Goal: Task Accomplishment & Management: Use online tool/utility

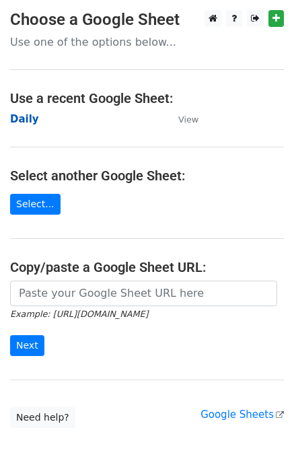
click at [27, 116] on strong "Daily" at bounding box center [24, 119] width 29 height 12
click at [21, 119] on strong "Daily" at bounding box center [24, 119] width 29 height 12
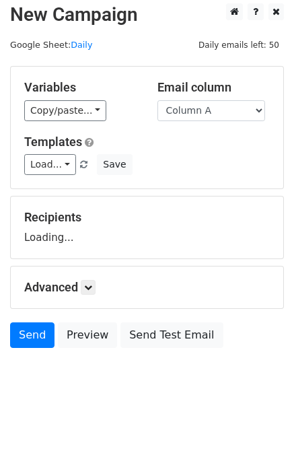
scroll to position [8, 0]
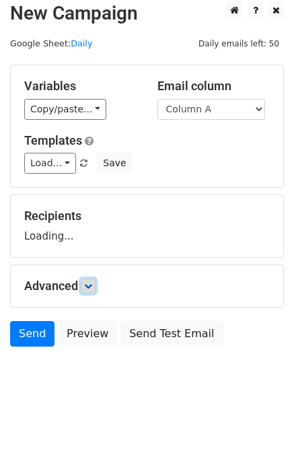
click at [96, 284] on link at bounding box center [88, 286] width 15 height 15
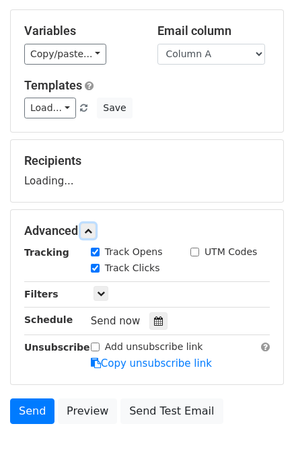
scroll to position [121, 0]
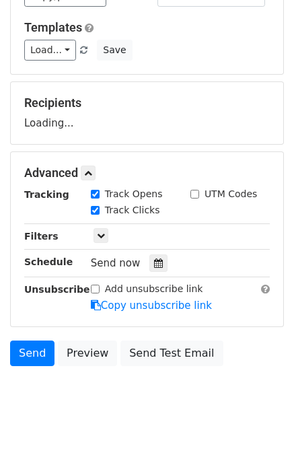
drag, startPoint x: 153, startPoint y: 255, endPoint x: 146, endPoint y: 242, distance: 15.4
click at [154, 258] on icon at bounding box center [158, 262] width 9 height 9
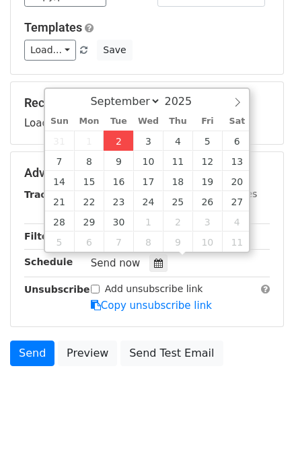
type input "2025-09-02 12:00"
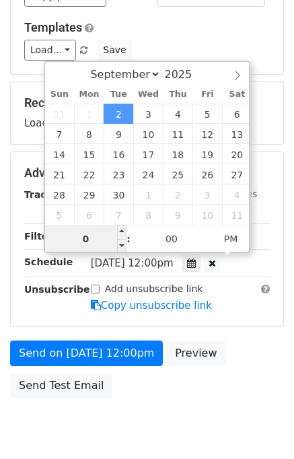
type input "01"
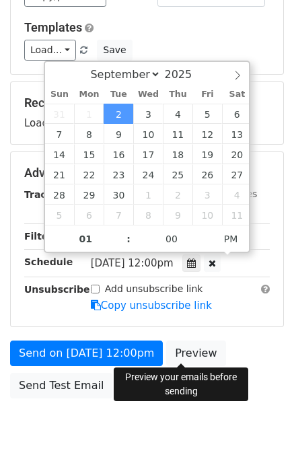
type input "2025-09-02 13:00"
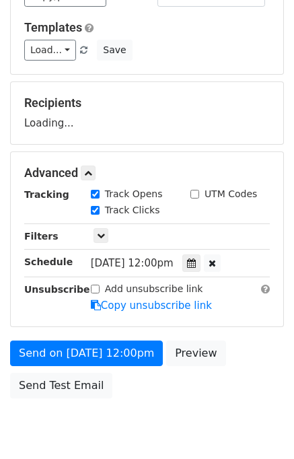
click at [256, 357] on div "Send on Sep 2 at 12:00pm Preview Send Test Email" at bounding box center [147, 373] width 294 height 65
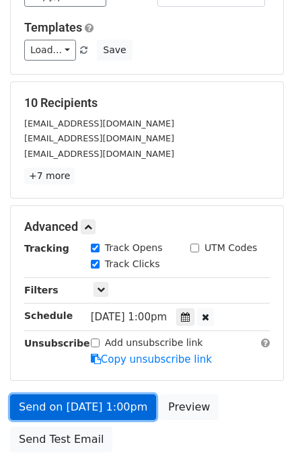
click at [54, 400] on link "Send on Sep 2 at 1:00pm" at bounding box center [83, 407] width 146 height 26
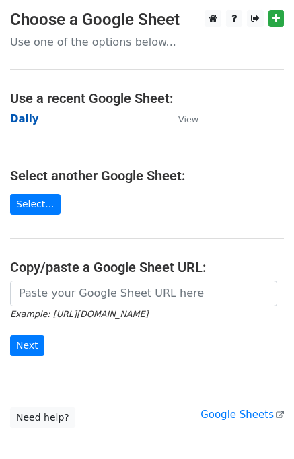
click at [19, 116] on strong "Daily" at bounding box center [24, 119] width 29 height 12
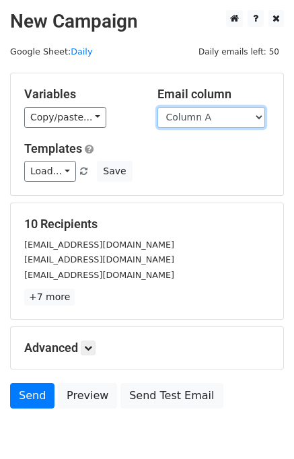
click at [203, 120] on select "Column A Column B Column C Column D Column E" at bounding box center [212, 117] width 108 height 21
select select "Column B"
click at [158, 107] on select "Column A Column B Column C Column D Column E" at bounding box center [212, 117] width 108 height 21
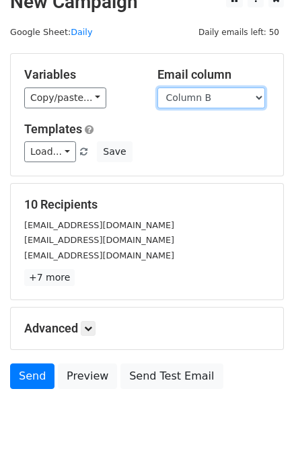
scroll to position [62, 0]
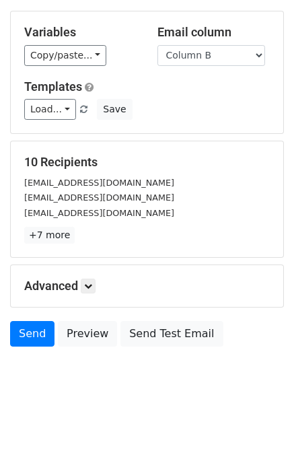
click at [98, 276] on div "Advanced Tracking Track Opens UTM Codes Track Clicks Filters Only include sprea…" at bounding box center [147, 286] width 273 height 42
click at [96, 281] on link at bounding box center [88, 286] width 15 height 15
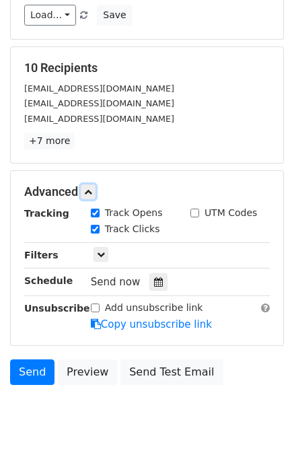
scroll to position [158, 0]
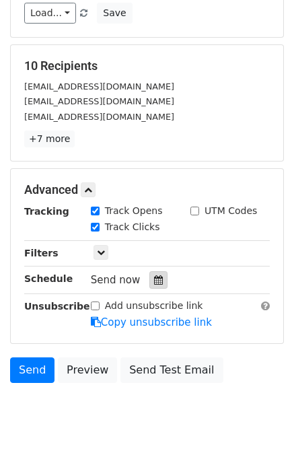
click at [149, 283] on div at bounding box center [158, 280] width 18 height 18
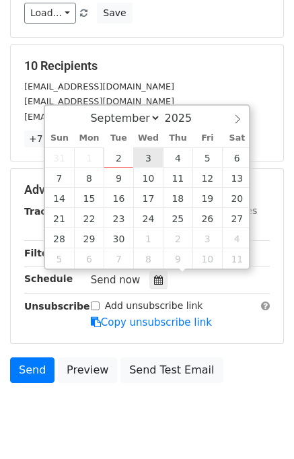
type input "2025-09-03 12:00"
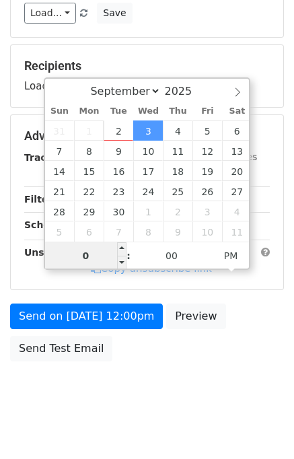
type input "02"
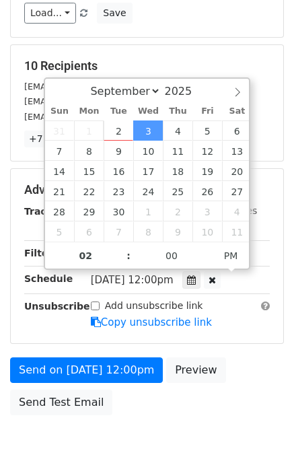
type input "2025-09-03 14:00"
click at [227, 381] on div "Send on Sep 3 at 12:00pm Preview Send Test Email" at bounding box center [147, 389] width 294 height 65
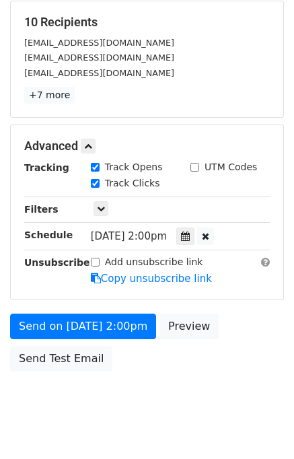
scroll to position [225, 0]
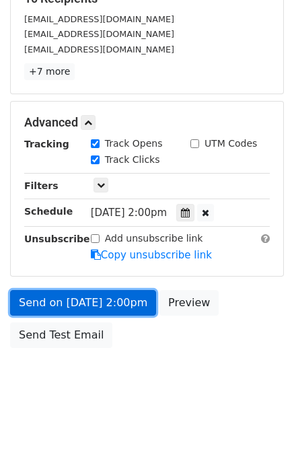
click at [106, 296] on link "Send on Sep 3 at 2:00pm" at bounding box center [83, 303] width 146 height 26
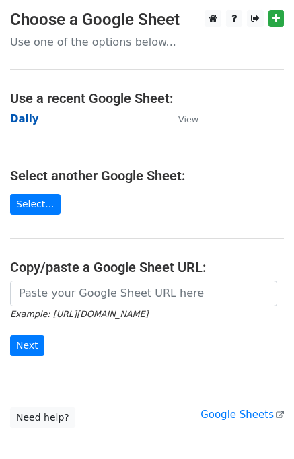
click at [20, 125] on strong "Daily" at bounding box center [24, 119] width 29 height 12
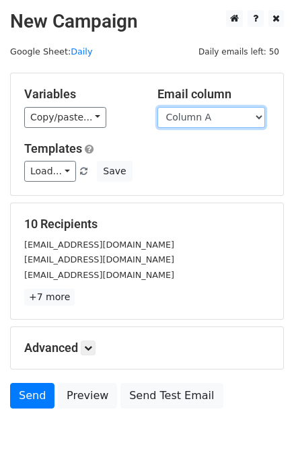
click at [236, 113] on select "Column A Column B Column C Column D Column E" at bounding box center [212, 117] width 108 height 21
select select "Column C"
click at [158, 107] on select "Column A Column B Column C Column D Column E" at bounding box center [212, 117] width 108 height 21
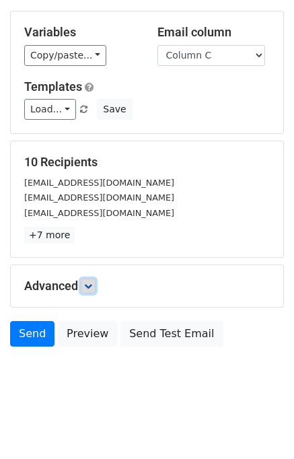
click at [87, 289] on link at bounding box center [88, 286] width 15 height 15
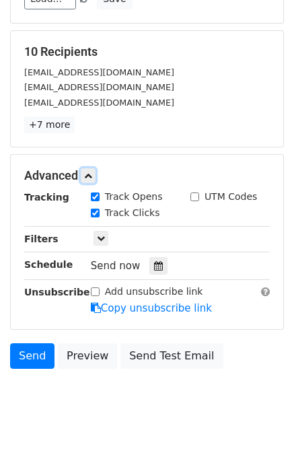
scroll to position [175, 0]
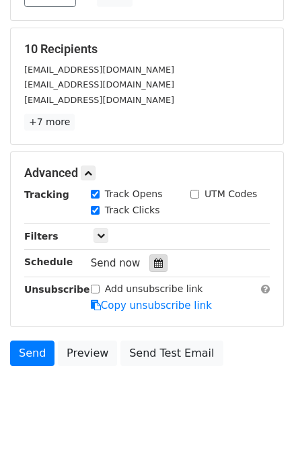
click at [154, 265] on icon at bounding box center [158, 262] width 9 height 9
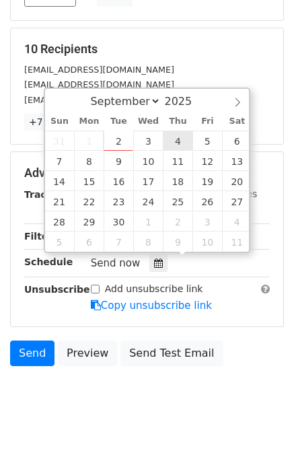
type input "2025-09-04 12:00"
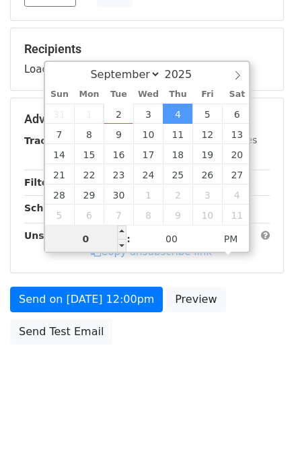
type input "03"
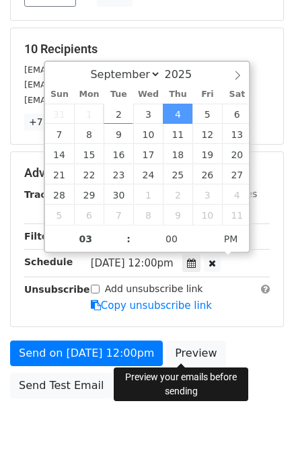
type input "2025-09-04 15:00"
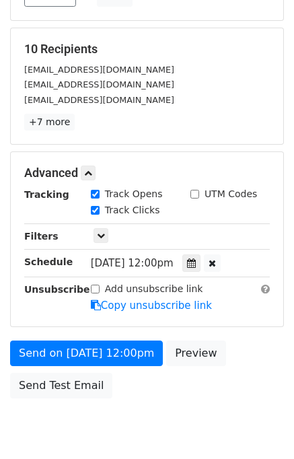
click at [234, 364] on div "Send on Sep 4 at 12:00pm Preview Send Test Email" at bounding box center [147, 373] width 294 height 65
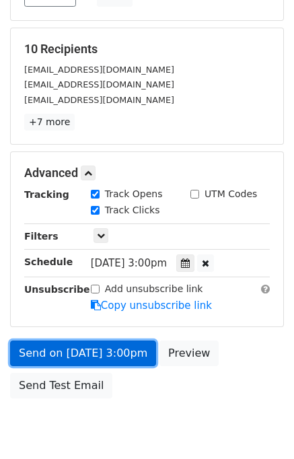
click at [96, 348] on link "Send on Sep 4 at 3:00pm" at bounding box center [83, 354] width 146 height 26
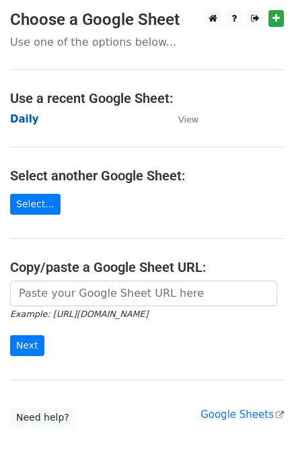
click at [22, 121] on strong "Daily" at bounding box center [24, 119] width 29 height 12
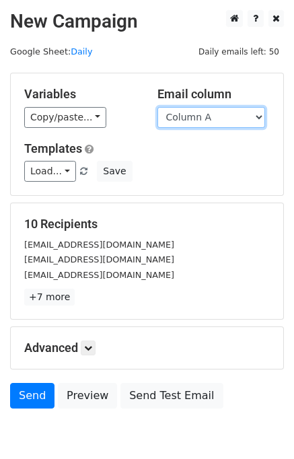
click at [228, 119] on select "Column A Column B Column C Column D Column E" at bounding box center [212, 117] width 108 height 21
select select "Column D"
click at [158, 107] on select "Column A Column B Column C Column D Column E" at bounding box center [212, 117] width 108 height 21
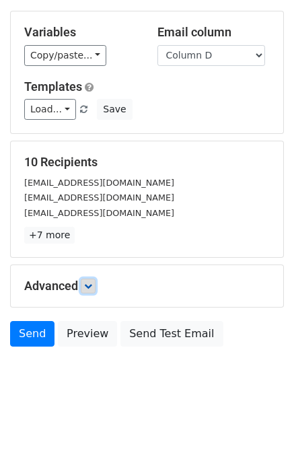
click at [89, 283] on icon at bounding box center [88, 286] width 8 height 8
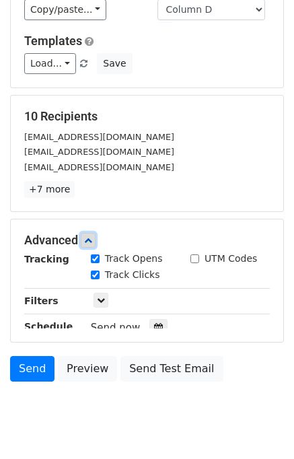
scroll to position [159, 0]
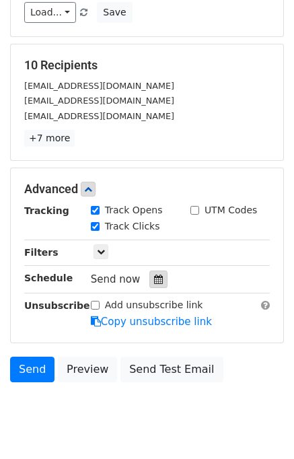
click at [149, 283] on div at bounding box center [158, 280] width 18 height 18
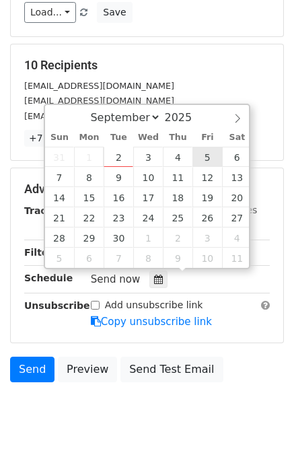
type input "2025-09-05 12:00"
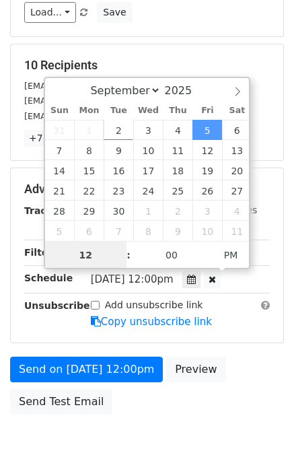
scroll to position [0, 0]
type input "04"
type input "2025-09-05 16:00"
click at [240, 384] on div "Send on Sep 5 at 12:00pm Preview Send Test Email" at bounding box center [147, 389] width 294 height 65
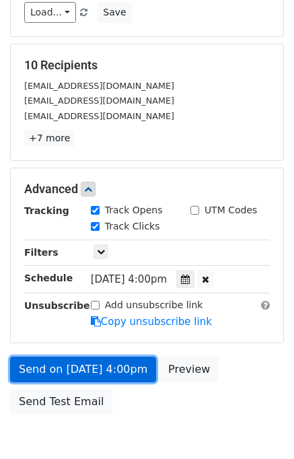
click at [81, 369] on link "Send on Sep 5 at 4:00pm" at bounding box center [83, 370] width 146 height 26
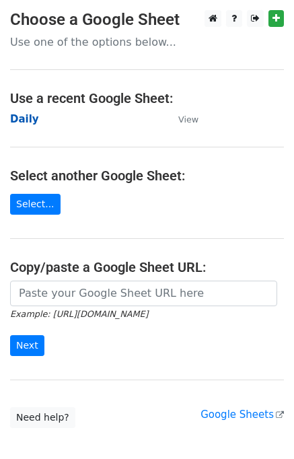
click at [27, 120] on strong "Daily" at bounding box center [24, 119] width 29 height 12
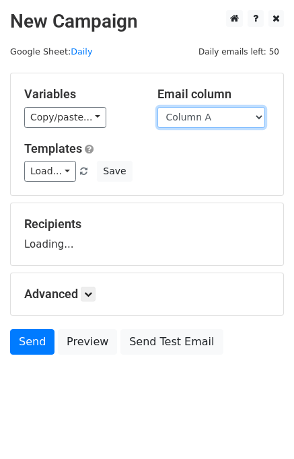
click at [207, 118] on select "Column A Column B Column C Column D Column E" at bounding box center [212, 117] width 108 height 21
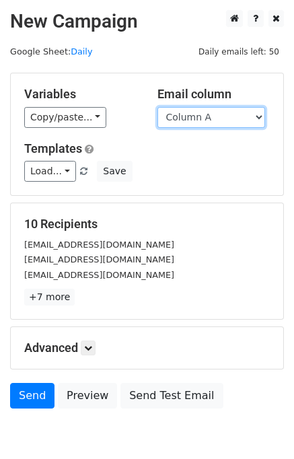
drag, startPoint x: 215, startPoint y: 110, endPoint x: 216, endPoint y: 118, distance: 8.8
click at [215, 110] on select "Column A Column B Column C Column D Column E" at bounding box center [212, 117] width 108 height 21
select select "Column E"
click at [158, 107] on select "Column A Column B Column C Column D Column E" at bounding box center [212, 117] width 108 height 21
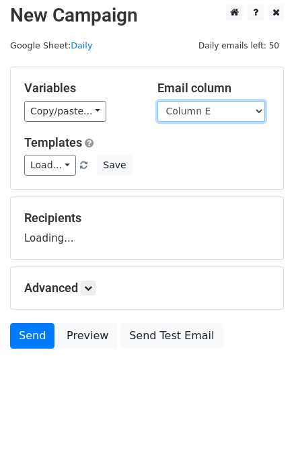
scroll to position [8, 0]
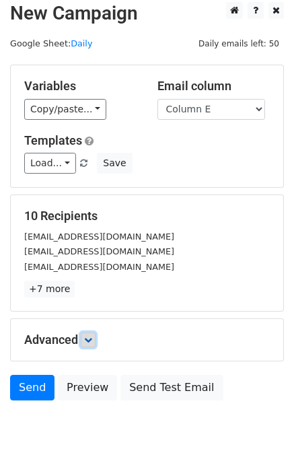
click at [90, 337] on icon at bounding box center [88, 340] width 8 height 8
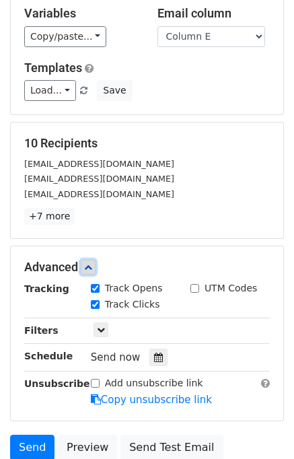
scroll to position [149, 0]
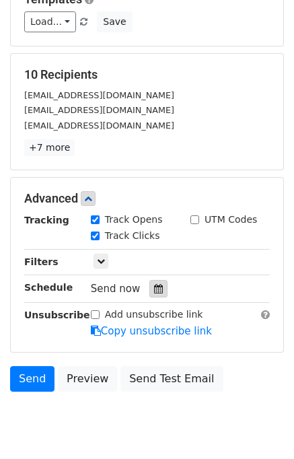
click at [154, 291] on icon at bounding box center [158, 288] width 9 height 9
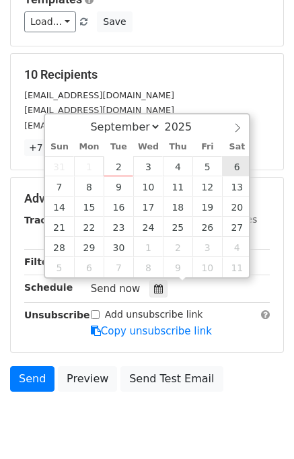
type input "[DATE] 12:00"
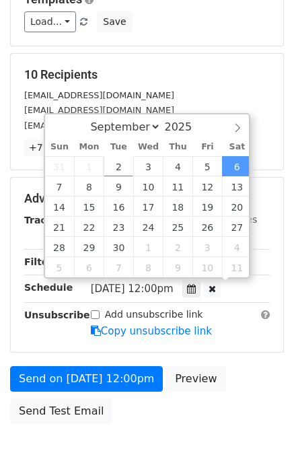
scroll to position [0, 0]
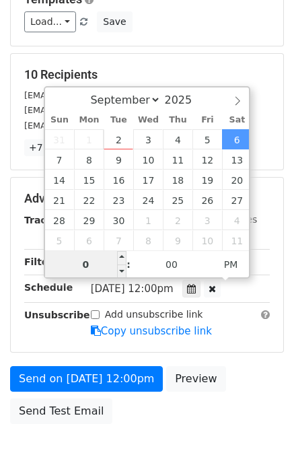
type input "05"
type input "[DATE] 17:00"
click at [238, 372] on div "Send on [DATE] 12:00pm Preview Send Test Email" at bounding box center [147, 398] width 294 height 65
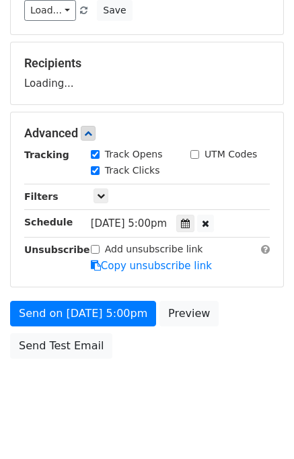
scroll to position [172, 0]
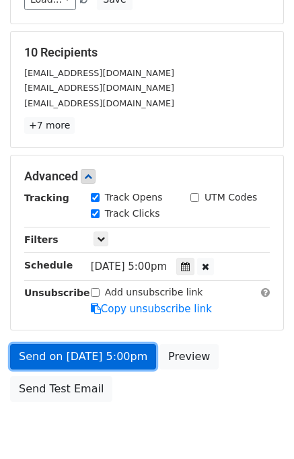
click at [96, 355] on link "Send on [DATE] 5:00pm" at bounding box center [83, 357] width 146 height 26
